Goal: Navigation & Orientation: Find specific page/section

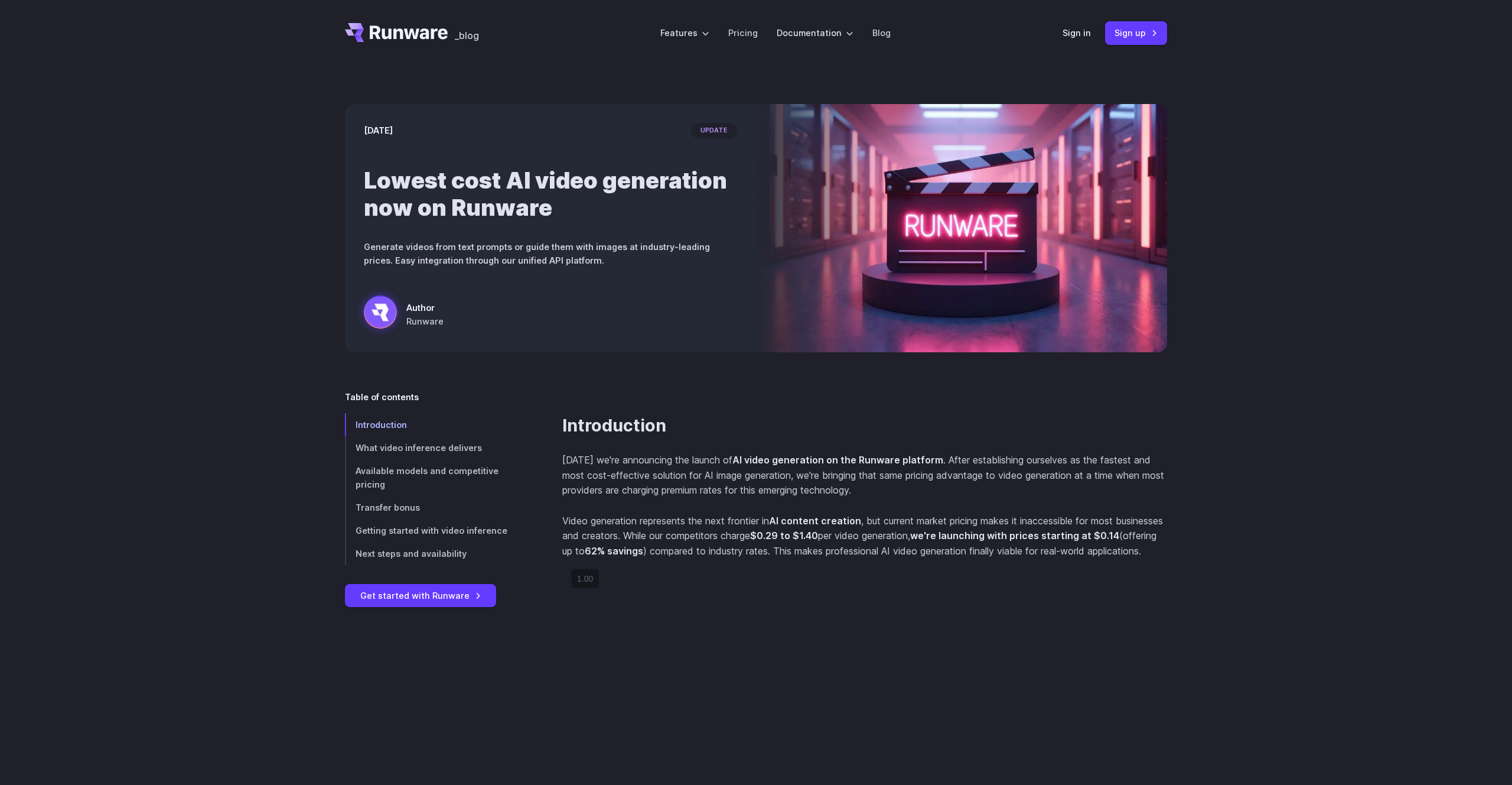
click at [1247, 305] on div "[DATE] update Lowest cost AI video generation now on Runware Generate videos fr…" at bounding box center [756, 228] width 1512 height 324
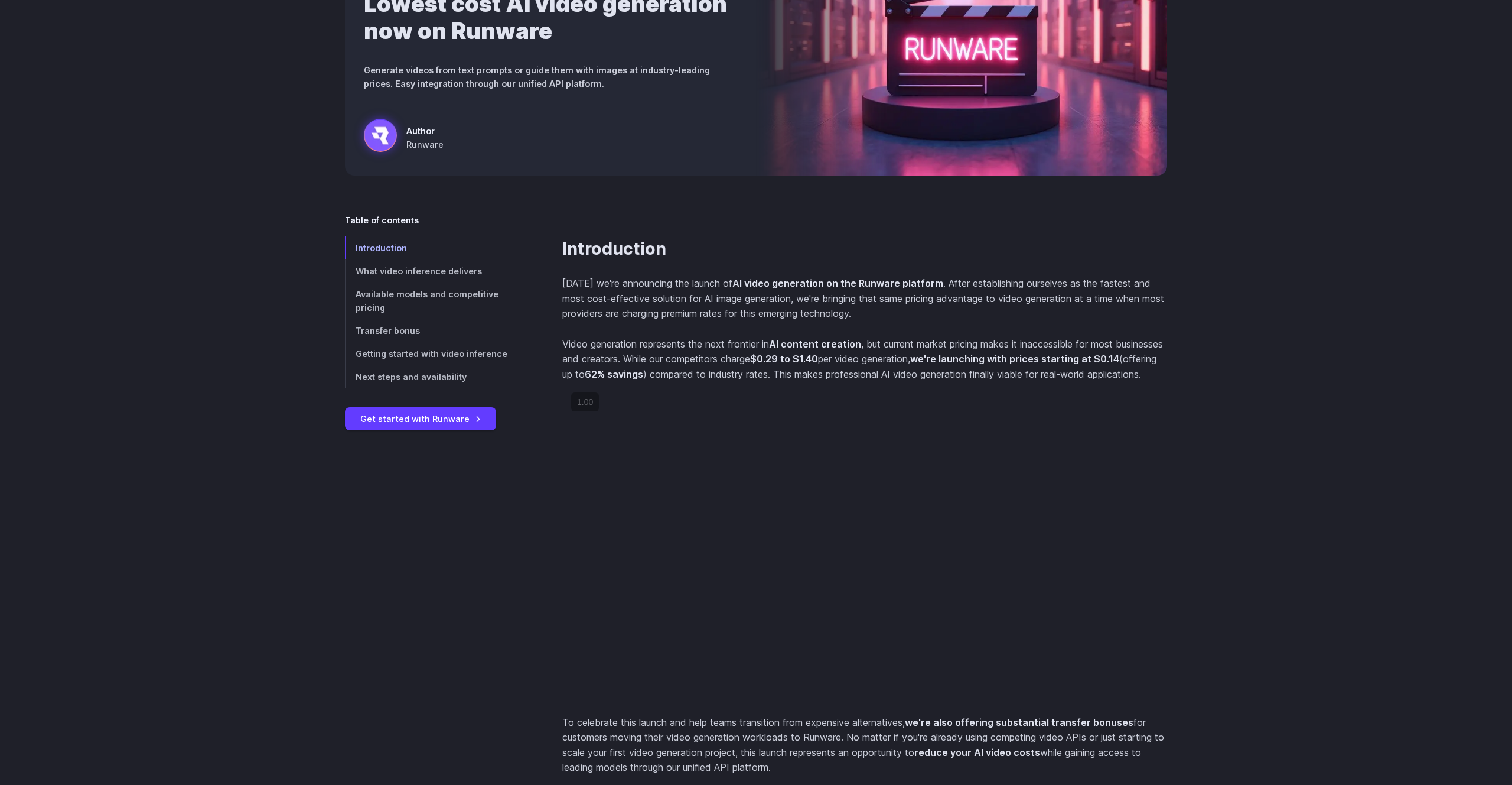
scroll to position [389, 0]
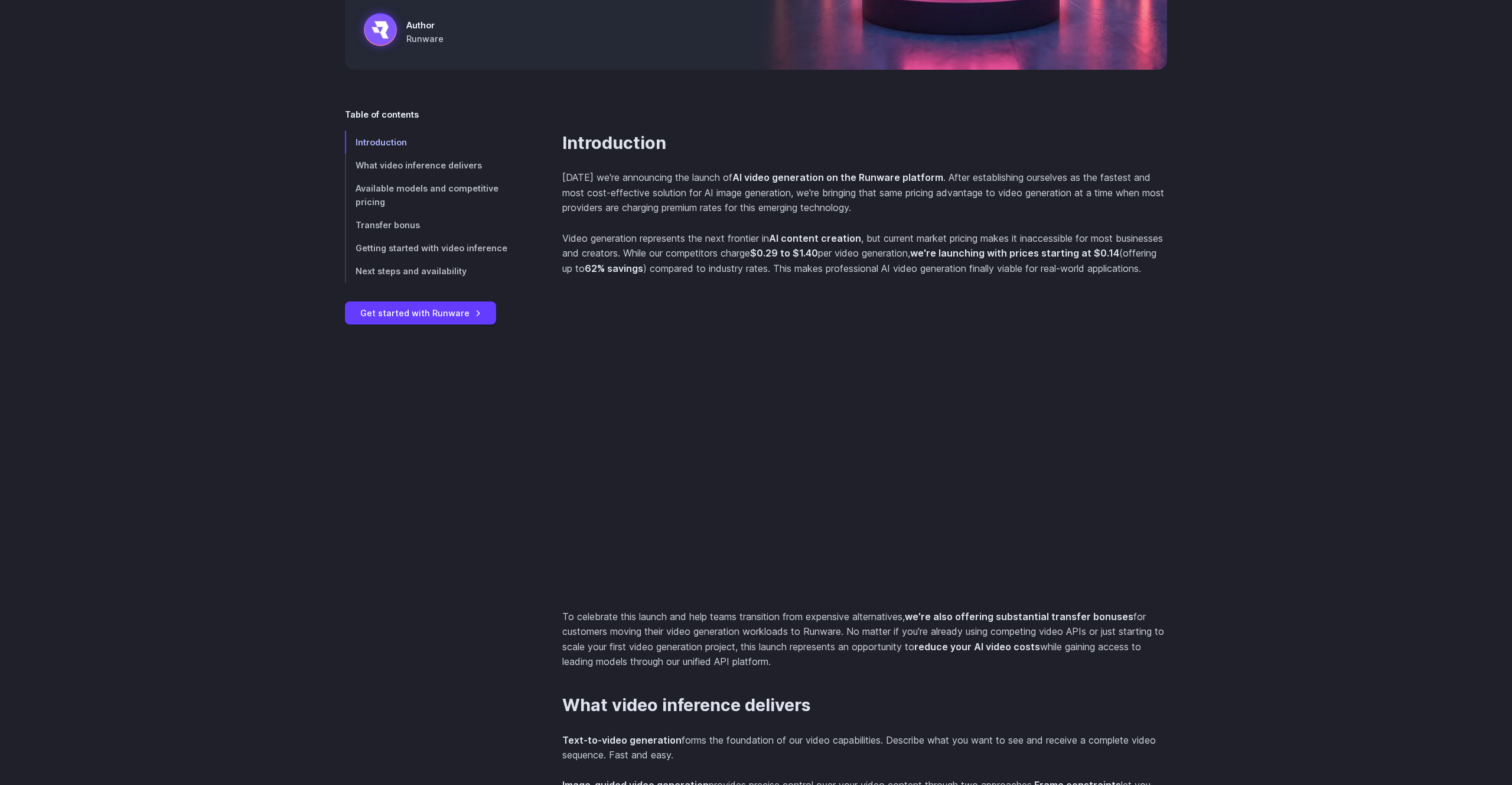
scroll to position [0, 0]
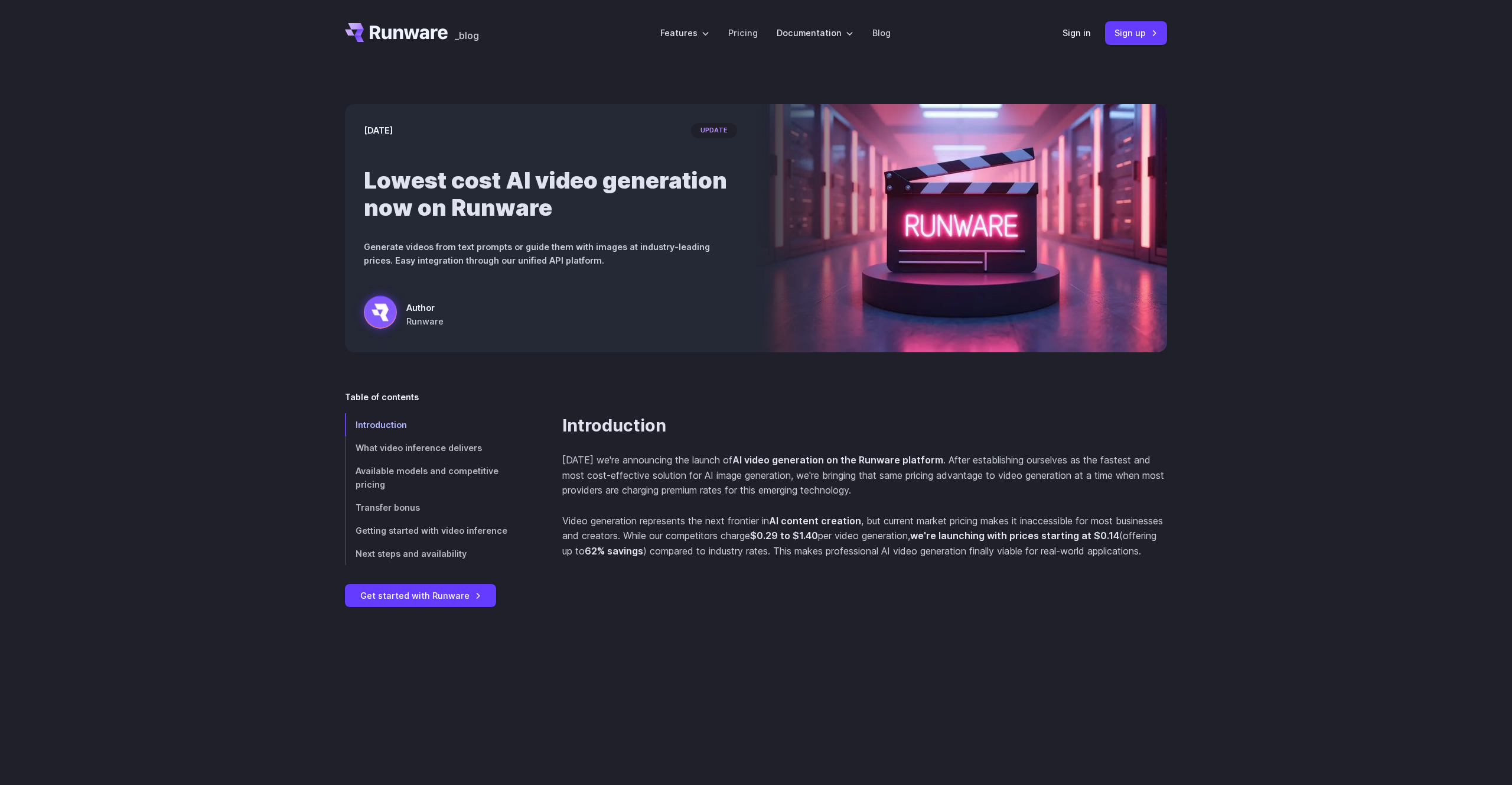
click at [368, 26] on icon "Go to /" at bounding box center [396, 32] width 103 height 19
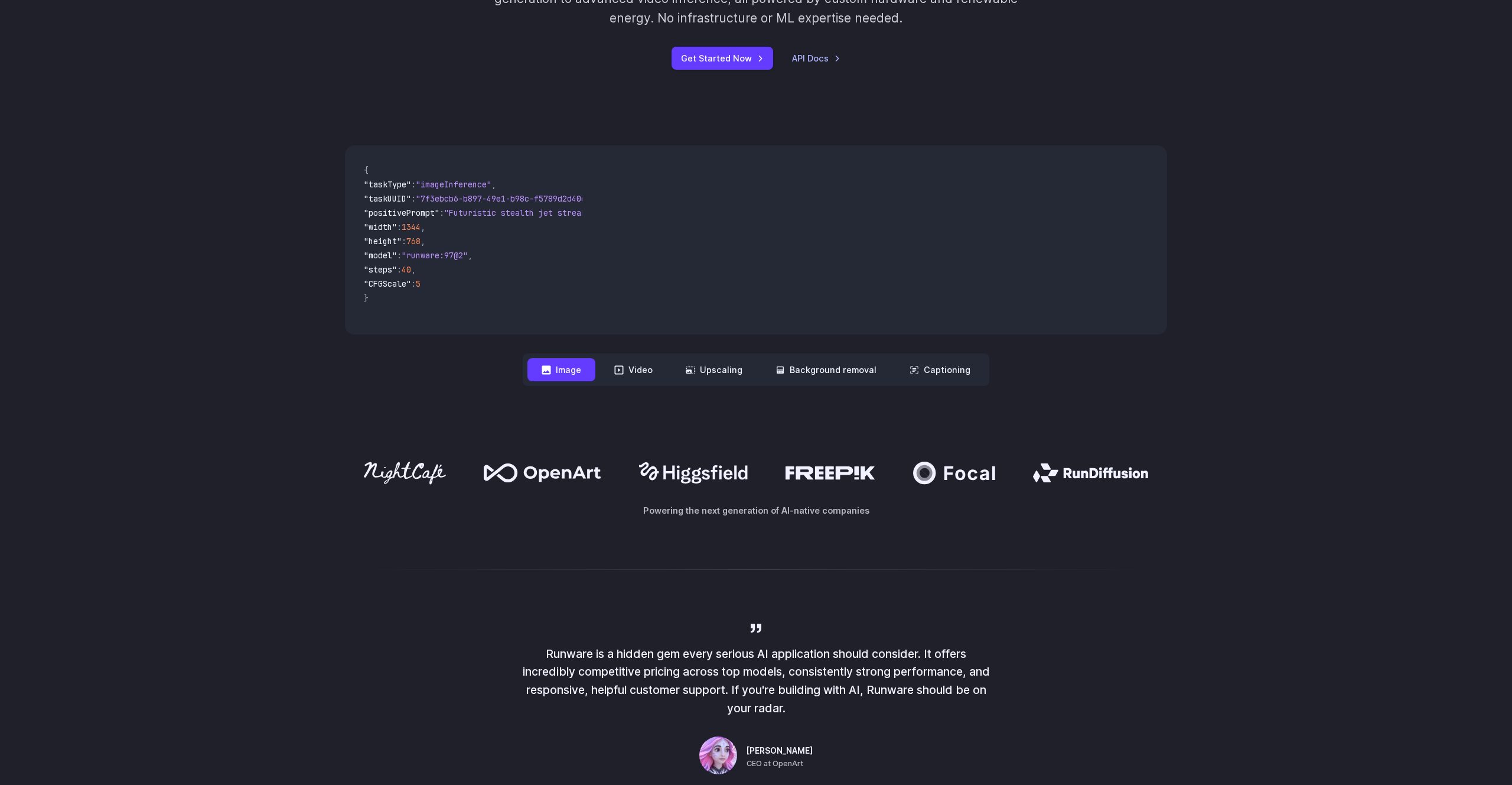
scroll to position [422, 0]
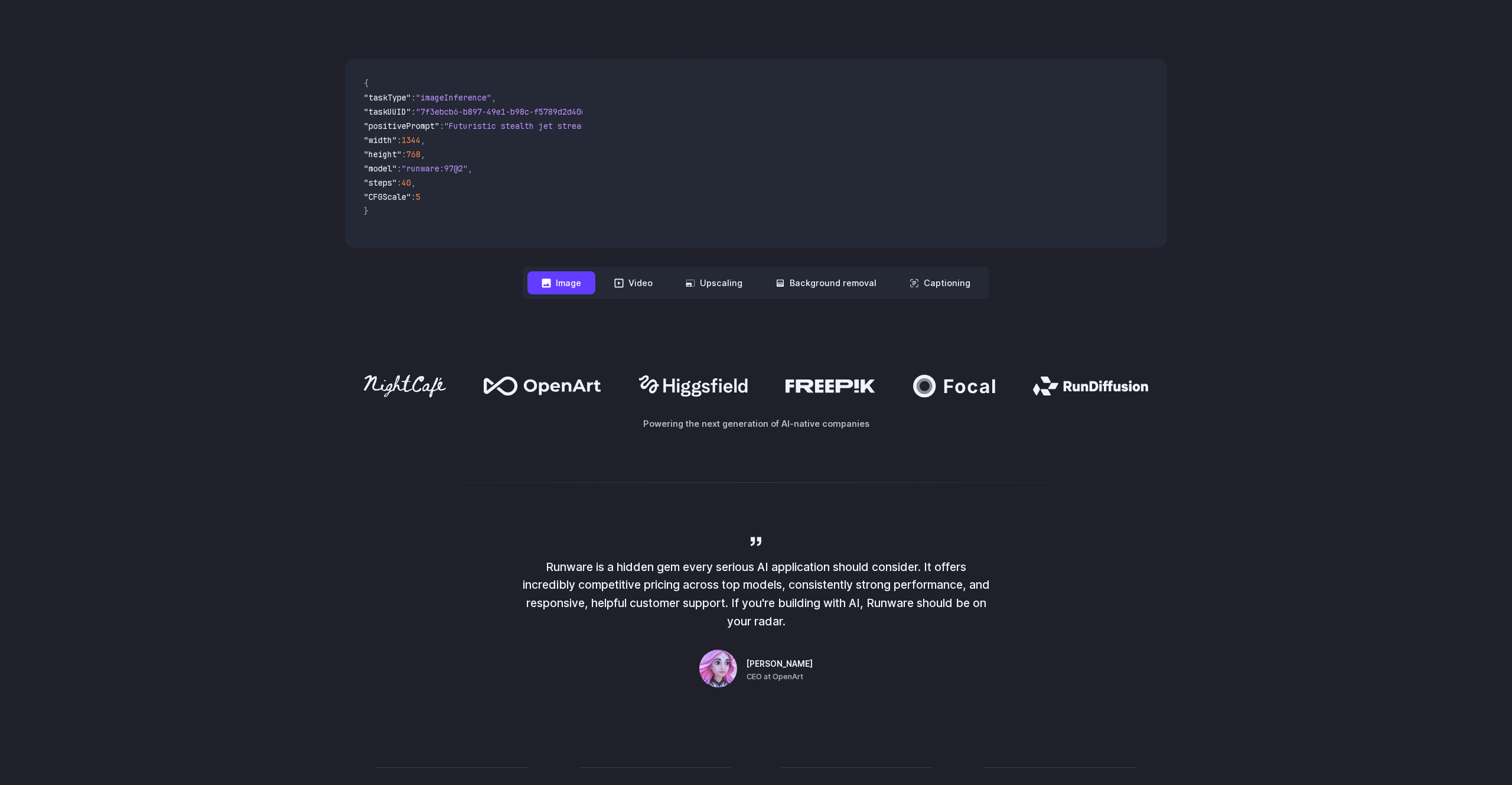
click at [1257, 217] on div "**********" at bounding box center [756, 179] width 1512 height 316
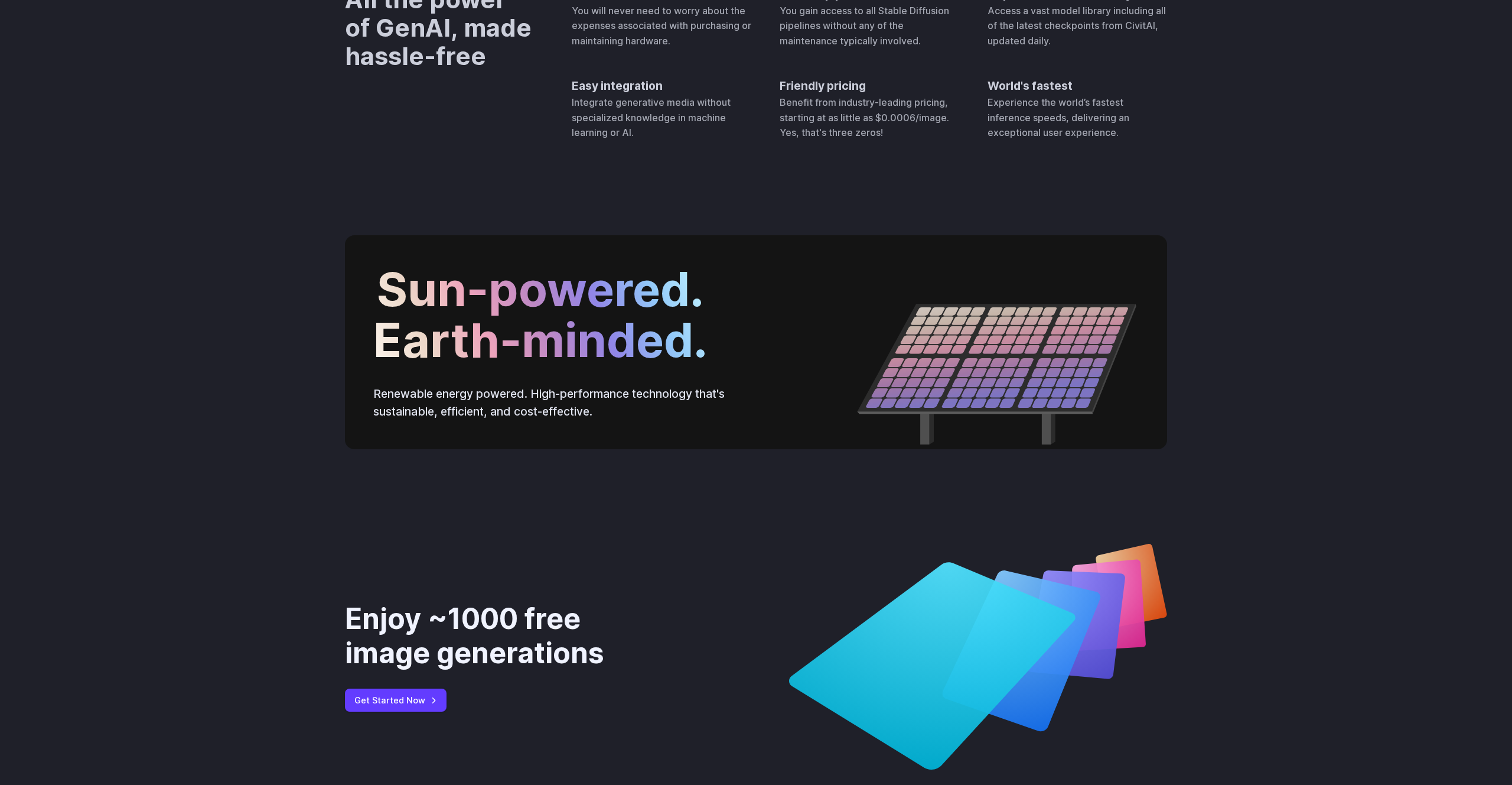
scroll to position [4356, 0]
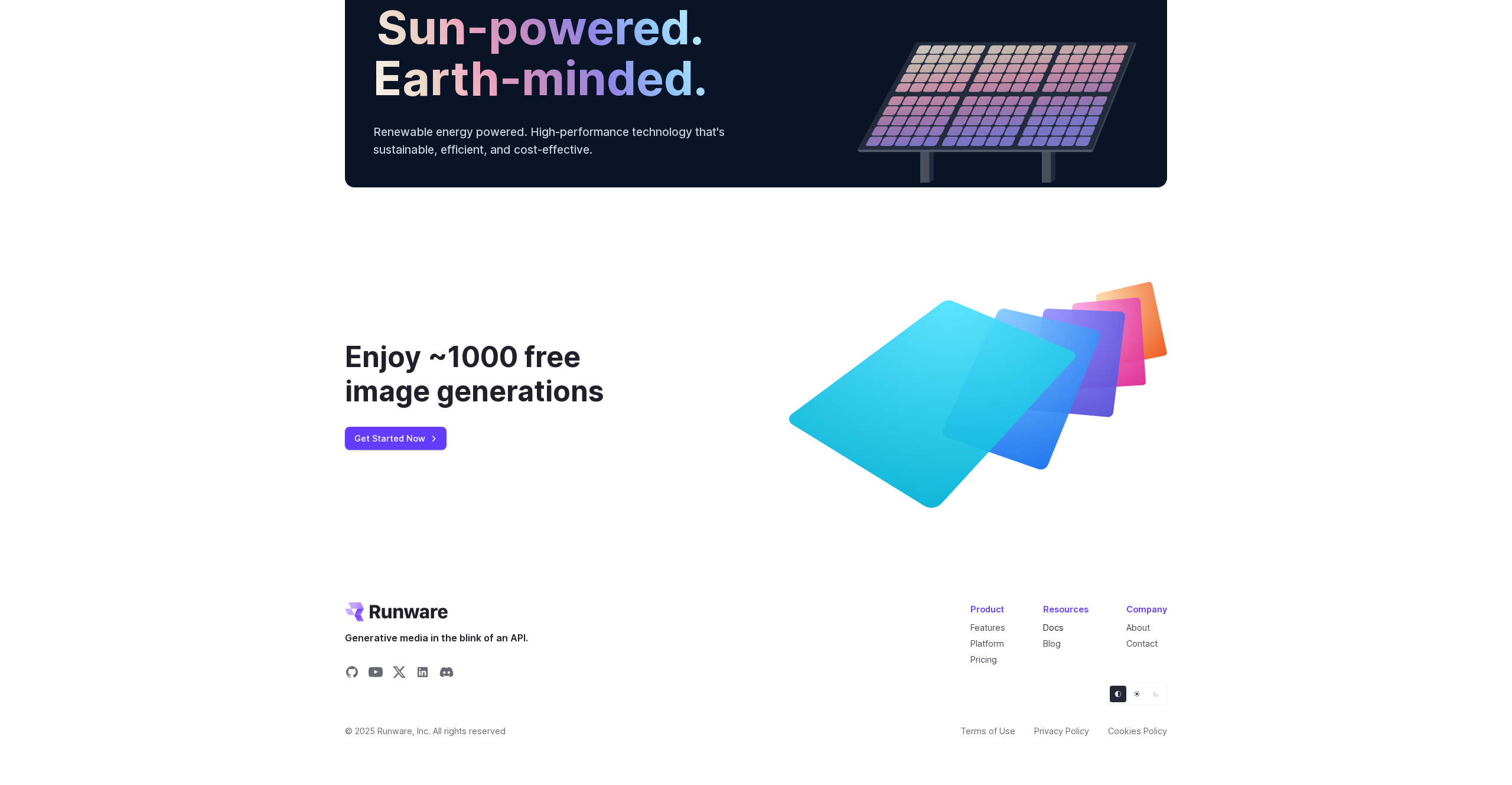
click at [1060, 628] on link "Docs" at bounding box center [1053, 627] width 21 height 10
